Goal: Transaction & Acquisition: Book appointment/travel/reservation

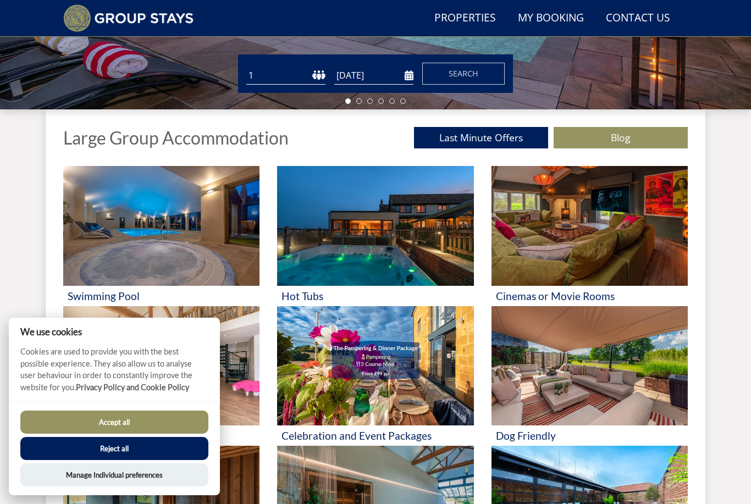
scroll to position [339, 0]
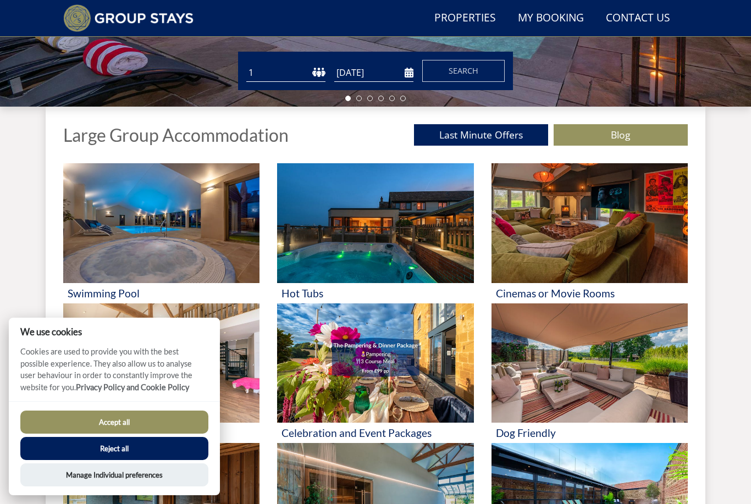
click at [153, 434] on button "Accept all" at bounding box center [114, 422] width 188 height 23
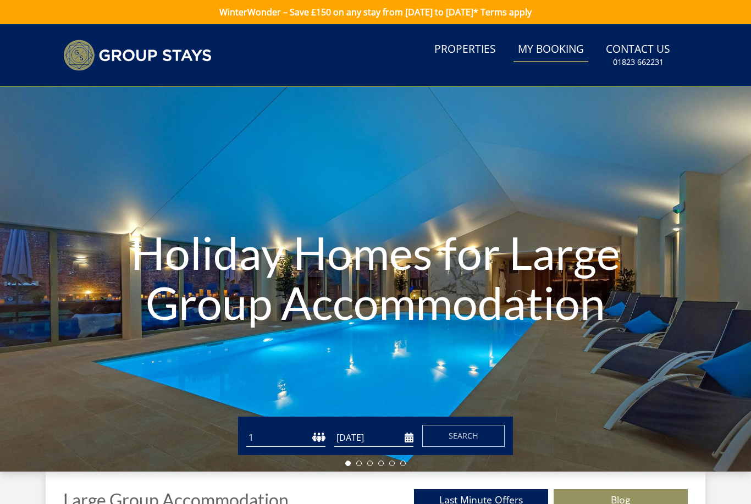
click at [554, 53] on link "My Booking" at bounding box center [550, 49] width 75 height 25
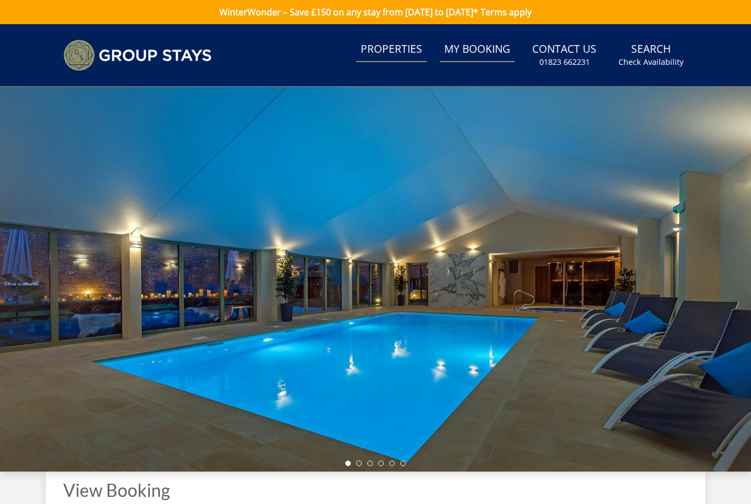
click at [411, 46] on link "Properties" at bounding box center [391, 49] width 70 height 25
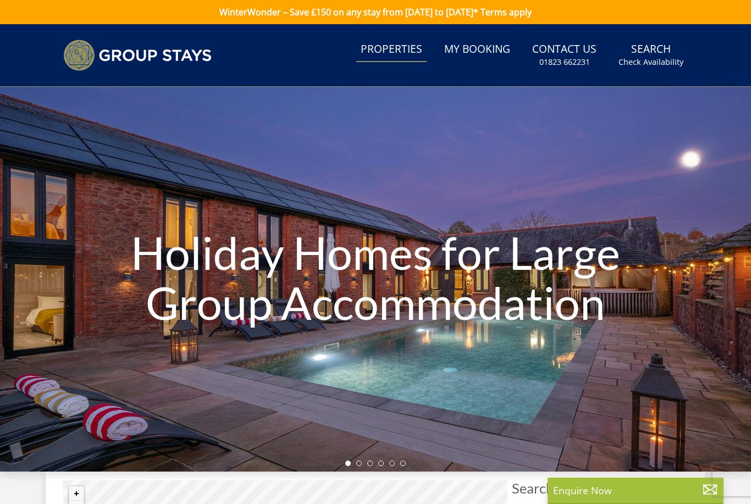
click at [642, 32] on header "Search Menu Properties My Booking Contact Us [PHONE_NUMBER] Search Check Availa…" at bounding box center [375, 55] width 751 height 63
click at [659, 53] on link "Search Check Availability" at bounding box center [651, 55] width 74 height 36
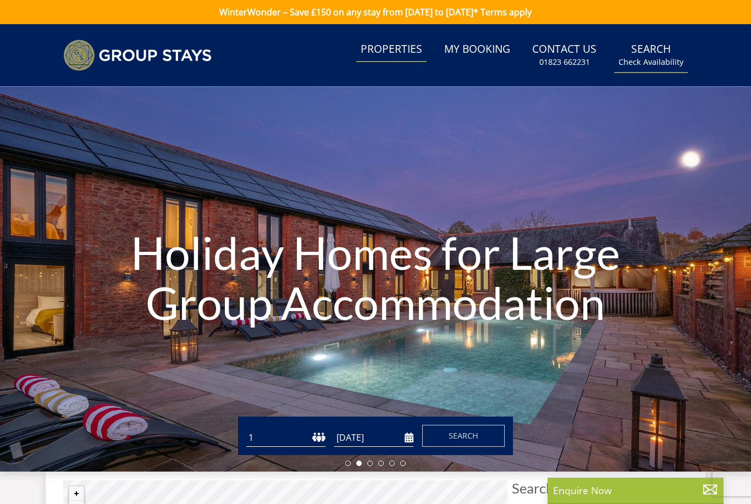
click at [667, 63] on small "Check Availability" at bounding box center [650, 62] width 65 height 11
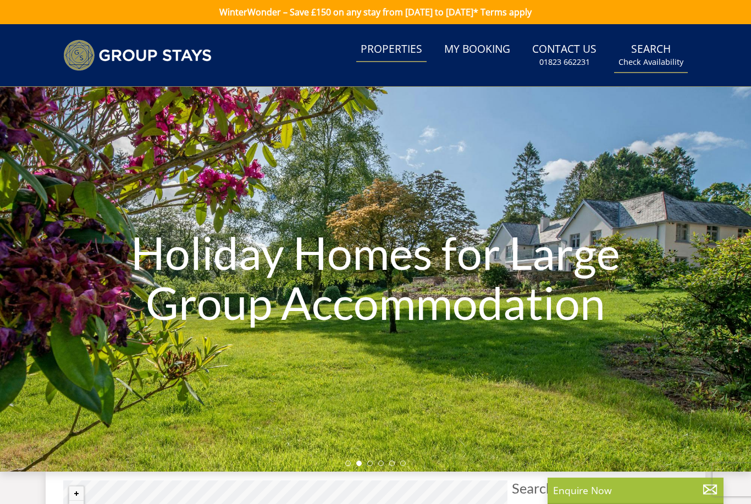
click at [656, 57] on small "Check Availability" at bounding box center [650, 62] width 65 height 11
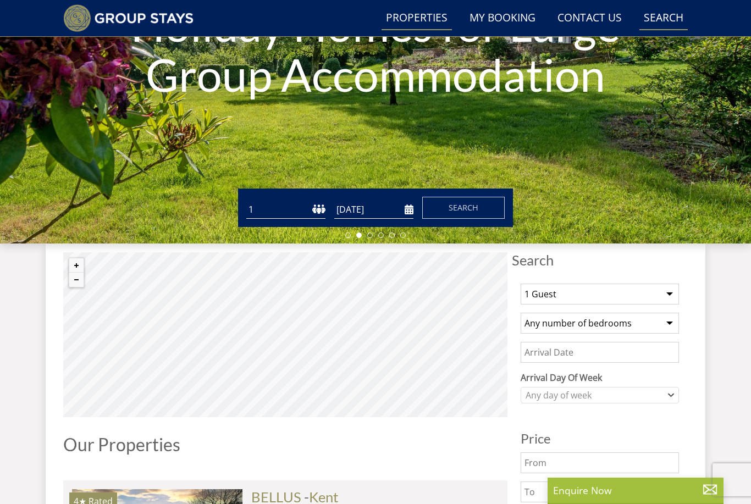
scroll to position [207, 0]
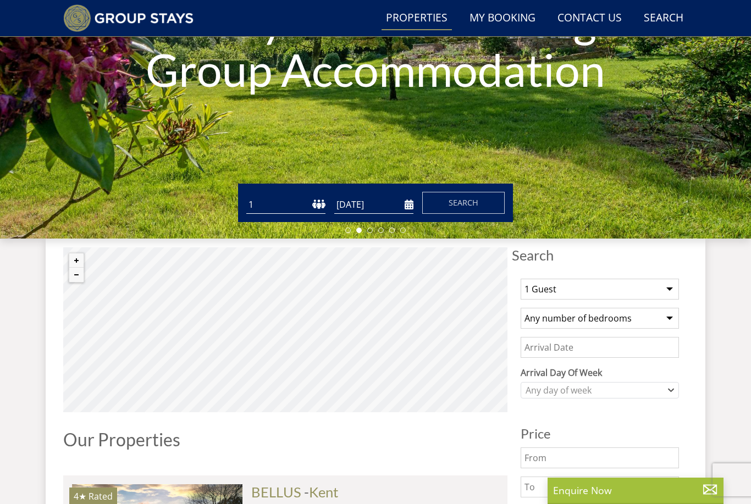
click at [664, 289] on select "1 Guest 2 Guests 3 Guests 4 Guests 5 Guests 6 Guests 7 Guests 8 Guests 9 Guests…" at bounding box center [599, 289] width 158 height 21
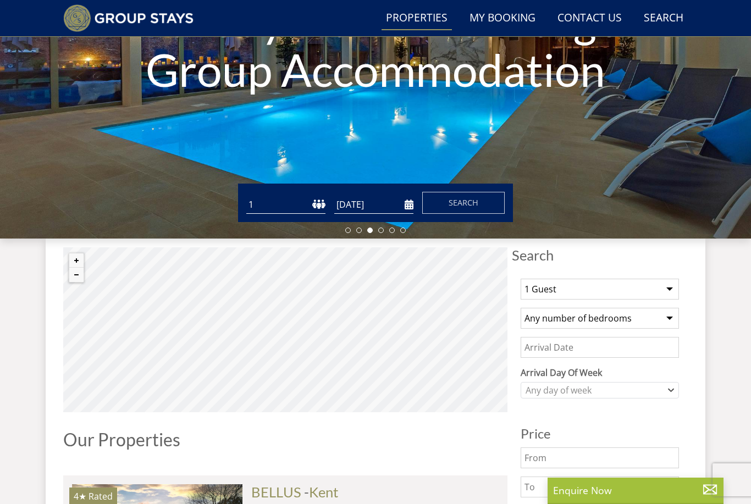
select select "16"
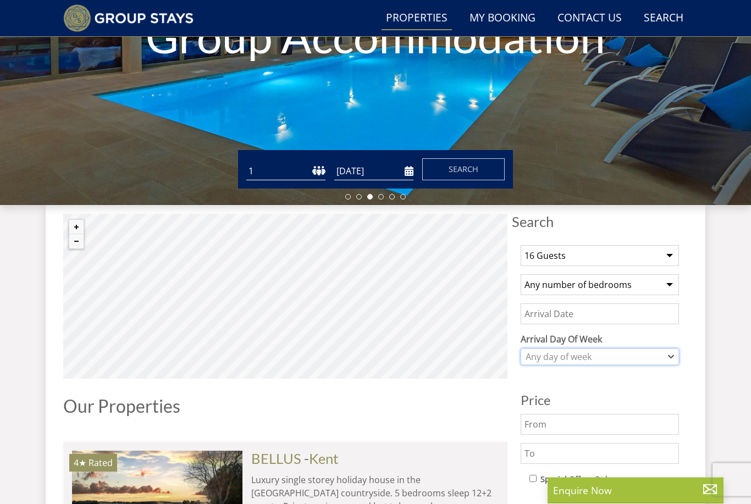
click at [673, 355] on icon "Combobox" at bounding box center [671, 357] width 6 height 7
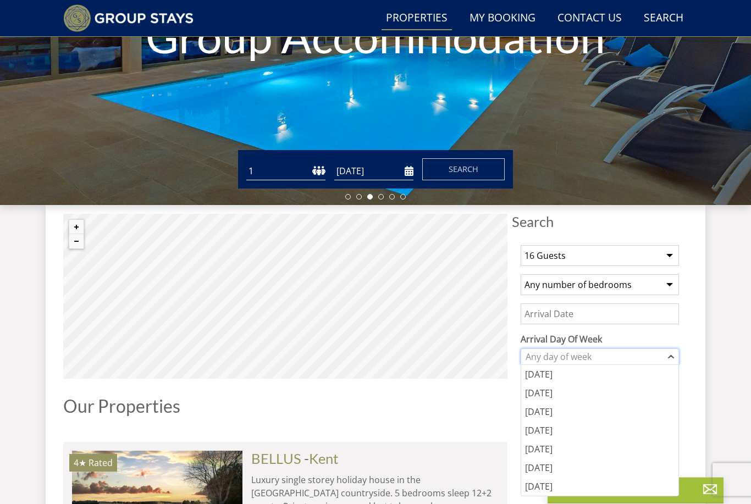
scroll to position [241, 0]
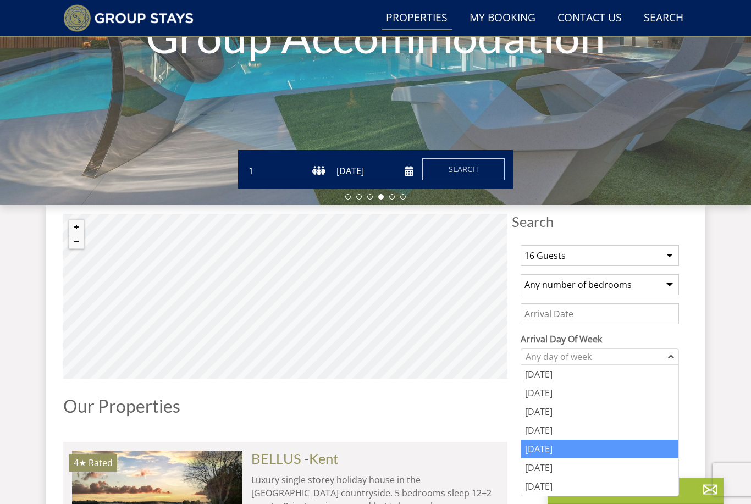
click at [547, 448] on div "[DATE]" at bounding box center [599, 449] width 157 height 19
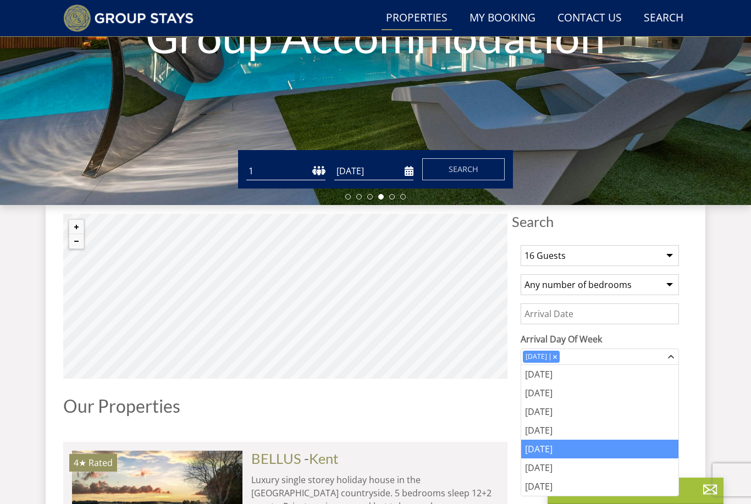
click at [639, 312] on input "Date" at bounding box center [599, 313] width 158 height 21
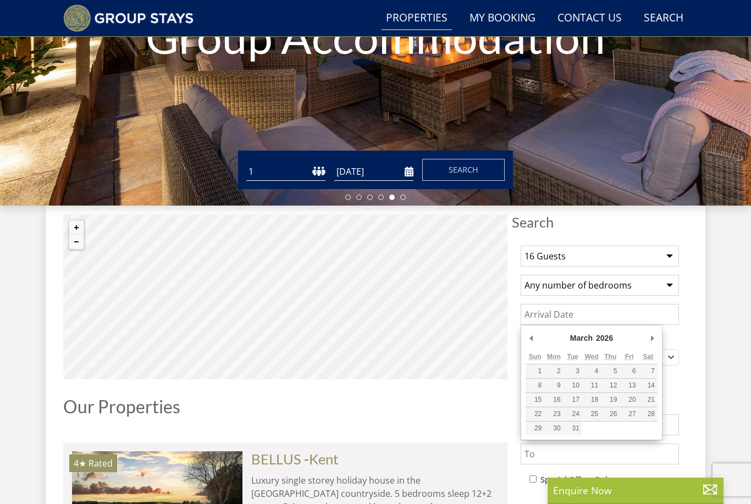
type input "[DATE]"
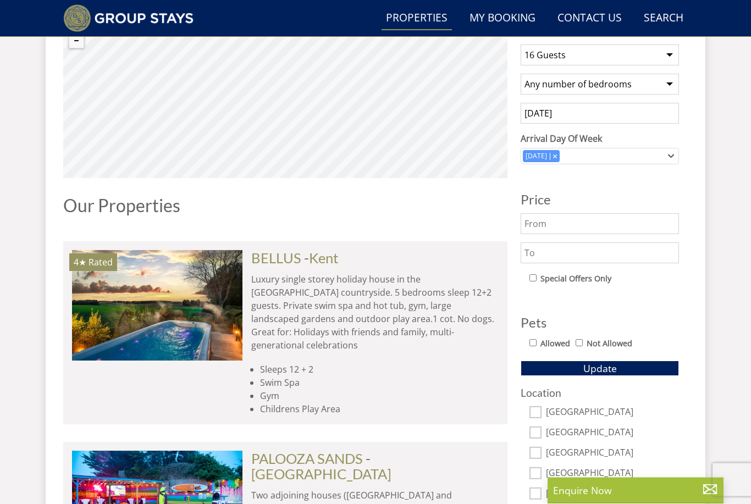
scroll to position [441, 0]
click at [647, 364] on button "Update" at bounding box center [599, 367] width 158 height 15
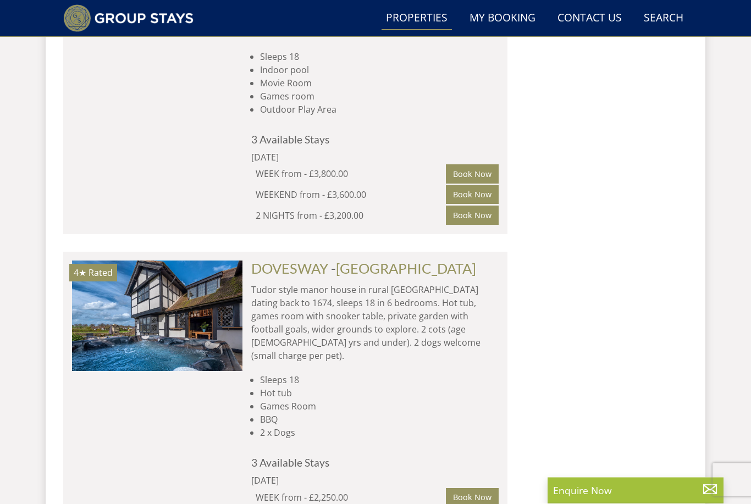
scroll to position [2888, 0]
click at [0, 0] on html "WinterWonder – Save £150 on any stay from [DATE] to [DATE]* Terms apply Search …" at bounding box center [375, 454] width 751 height 6684
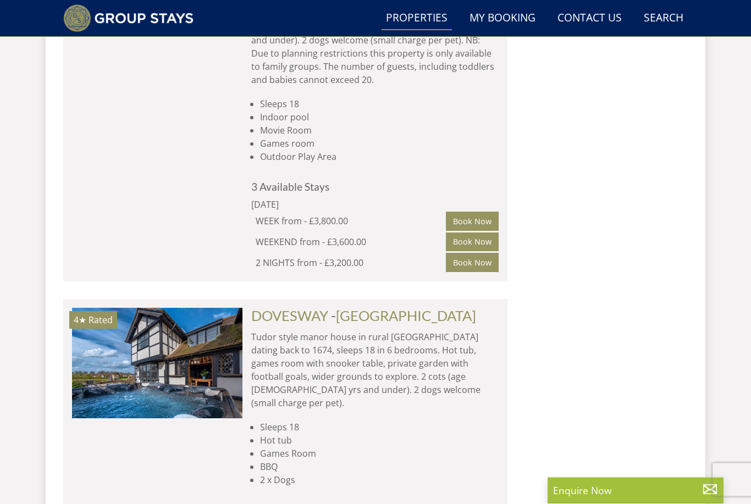
scroll to position [2842, 0]
click at [337, 307] on span "- [GEOGRAPHIC_DATA]" at bounding box center [403, 315] width 145 height 16
click at [284, 330] on p "Tudor style manor house in rural [GEOGRAPHIC_DATA] dating back to 1674, sleeps …" at bounding box center [374, 369] width 247 height 79
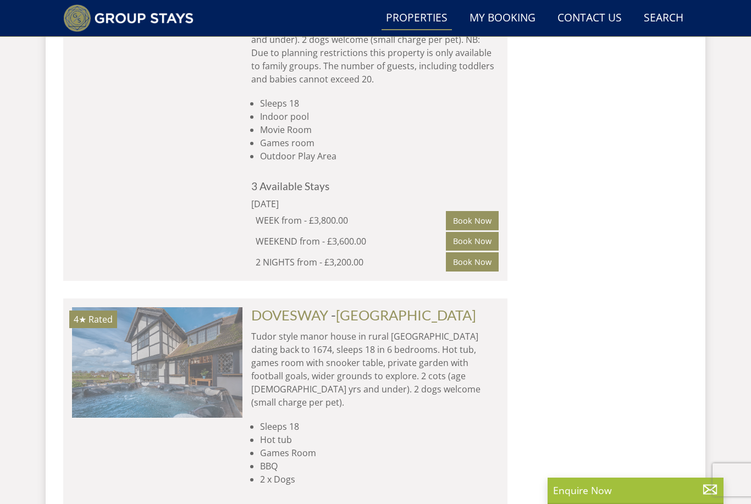
click at [176, 307] on img at bounding box center [157, 362] width 170 height 110
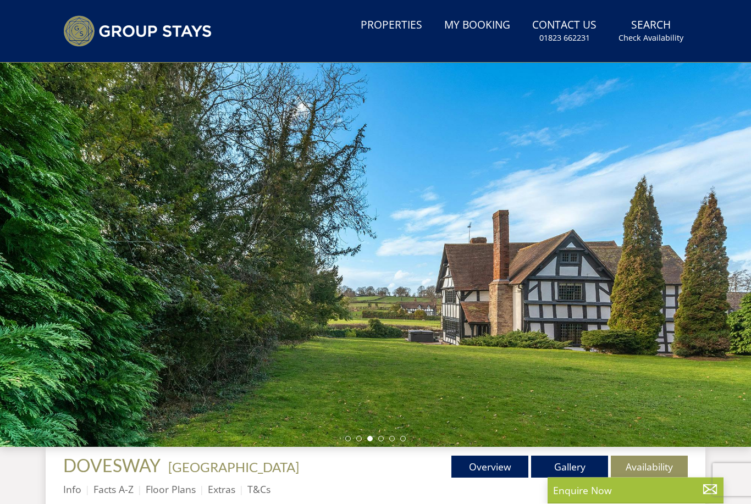
scroll to position [25, 0]
click at [723, 333] on div at bounding box center [375, 254] width 751 height 385
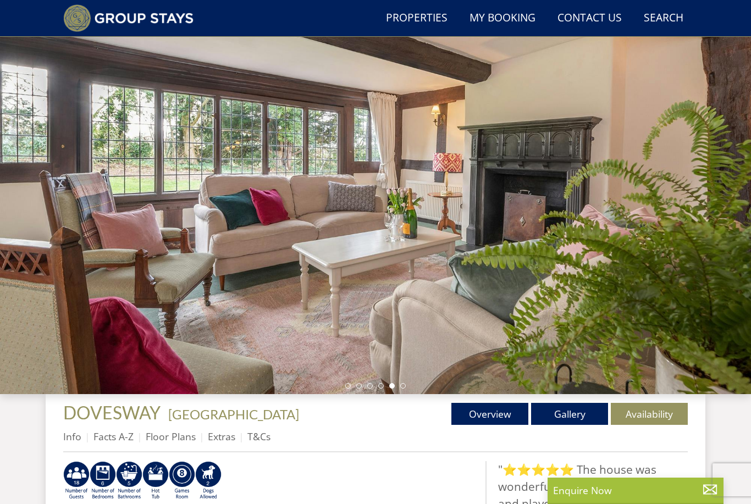
scroll to position [0, 0]
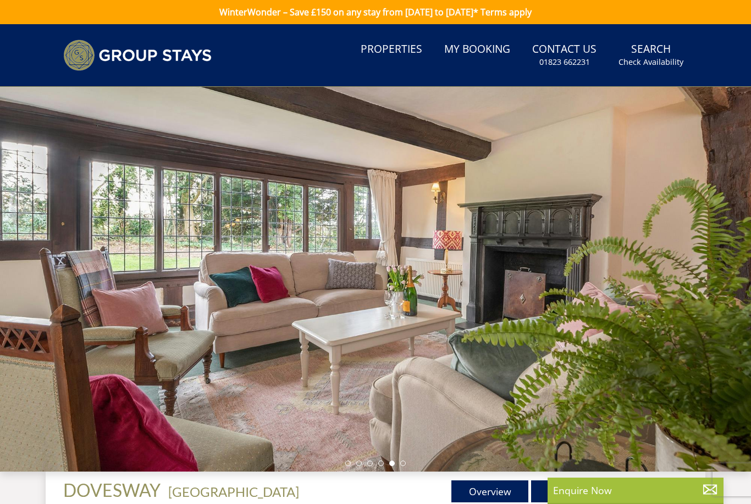
scroll to position [2842, 0]
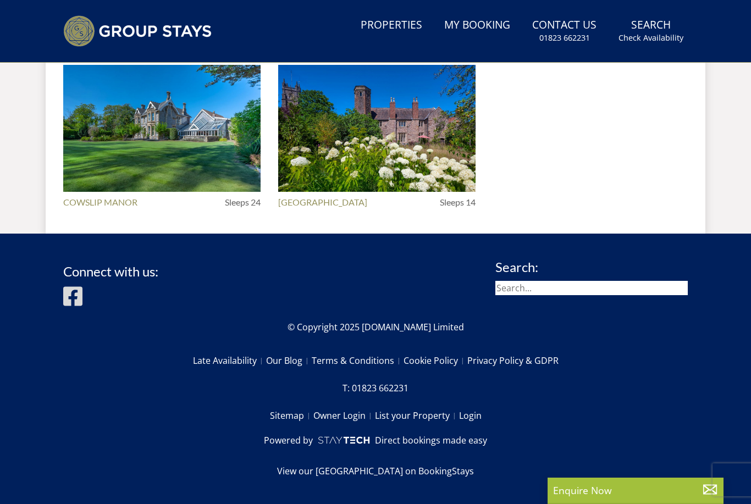
select select "16"
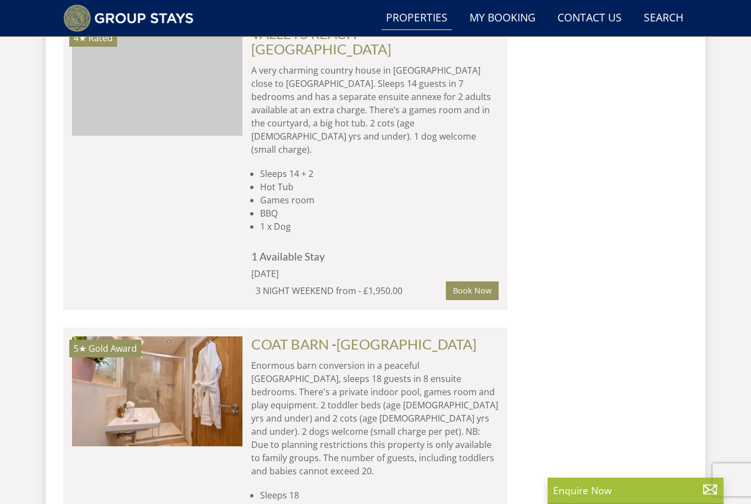
scroll to position [0, 170]
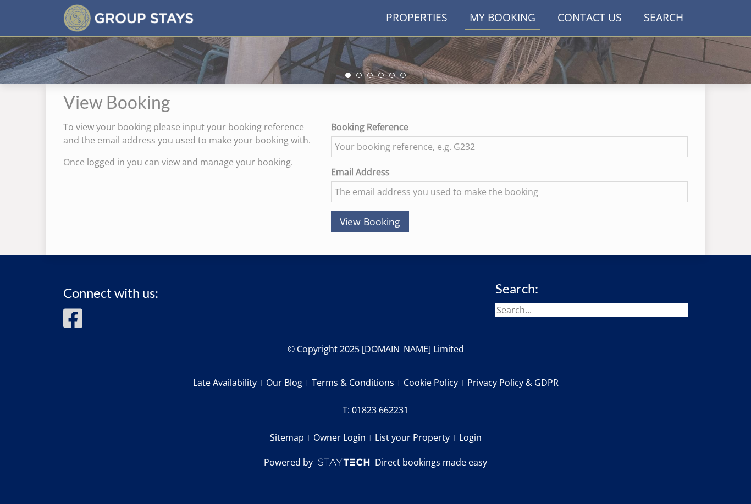
scroll to position [362, 0]
